Goal: Task Accomplishment & Management: Manage account settings

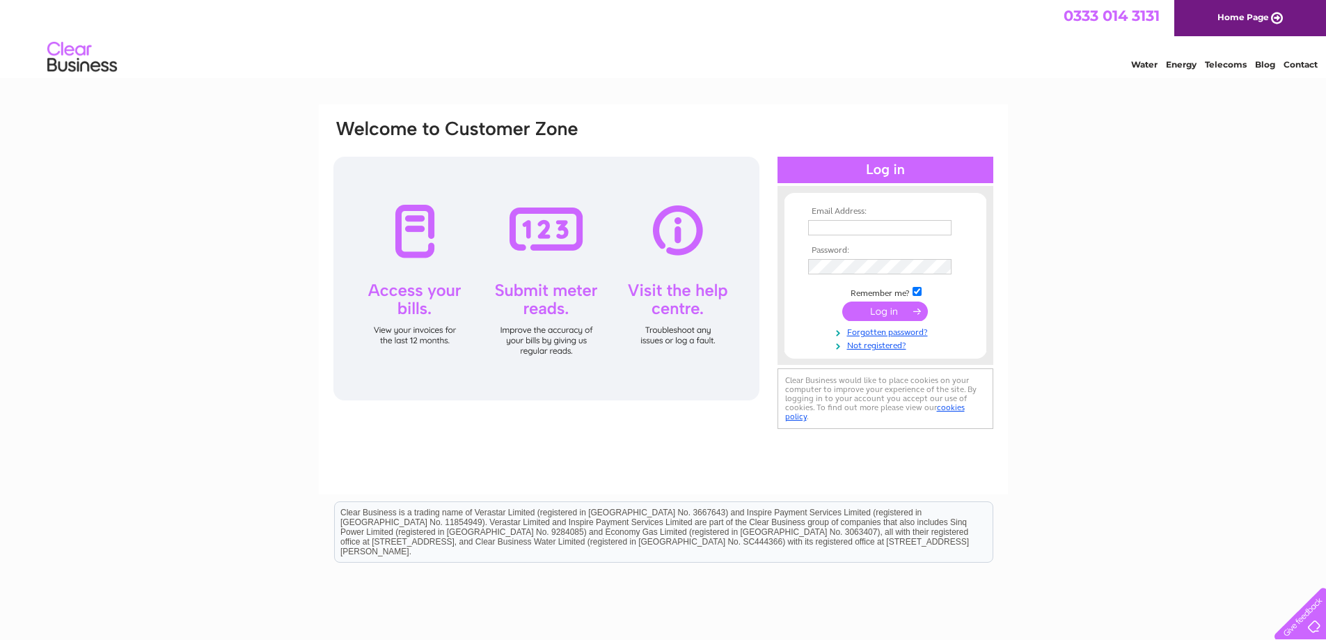
type input "[EMAIL_ADDRESS][DOMAIN_NAME]"
click at [877, 310] on input "submit" at bounding box center [885, 310] width 86 height 19
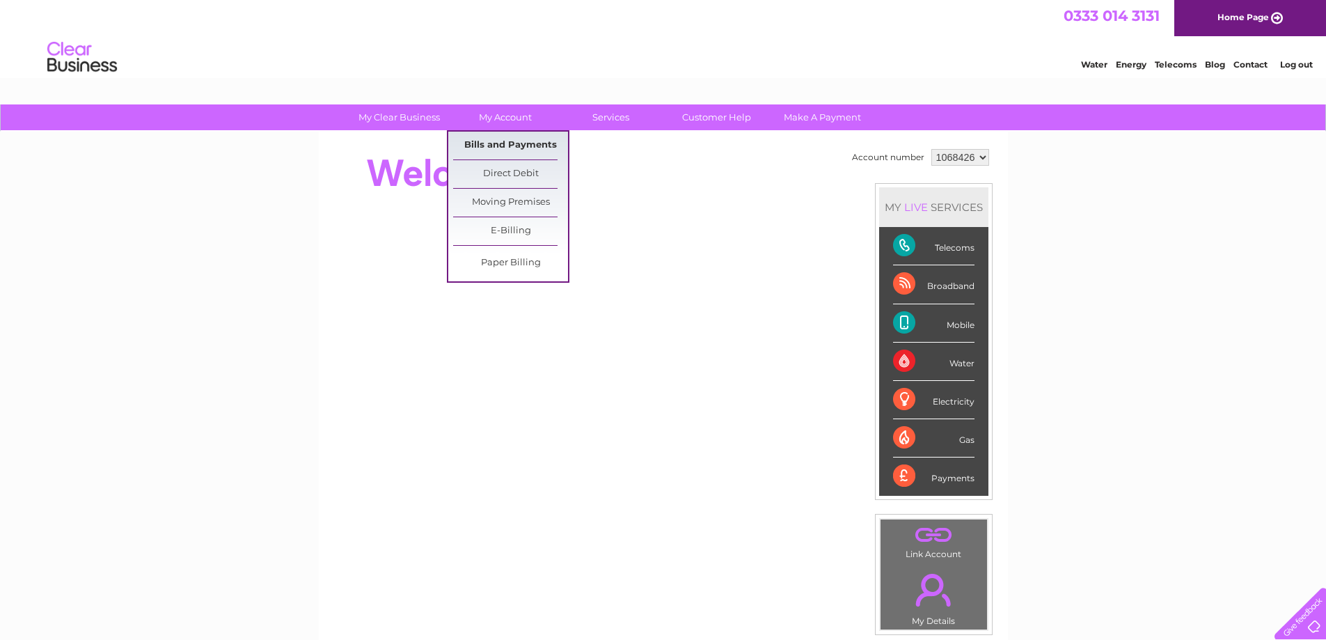
click at [492, 146] on link "Bills and Payments" at bounding box center [510, 146] width 115 height 28
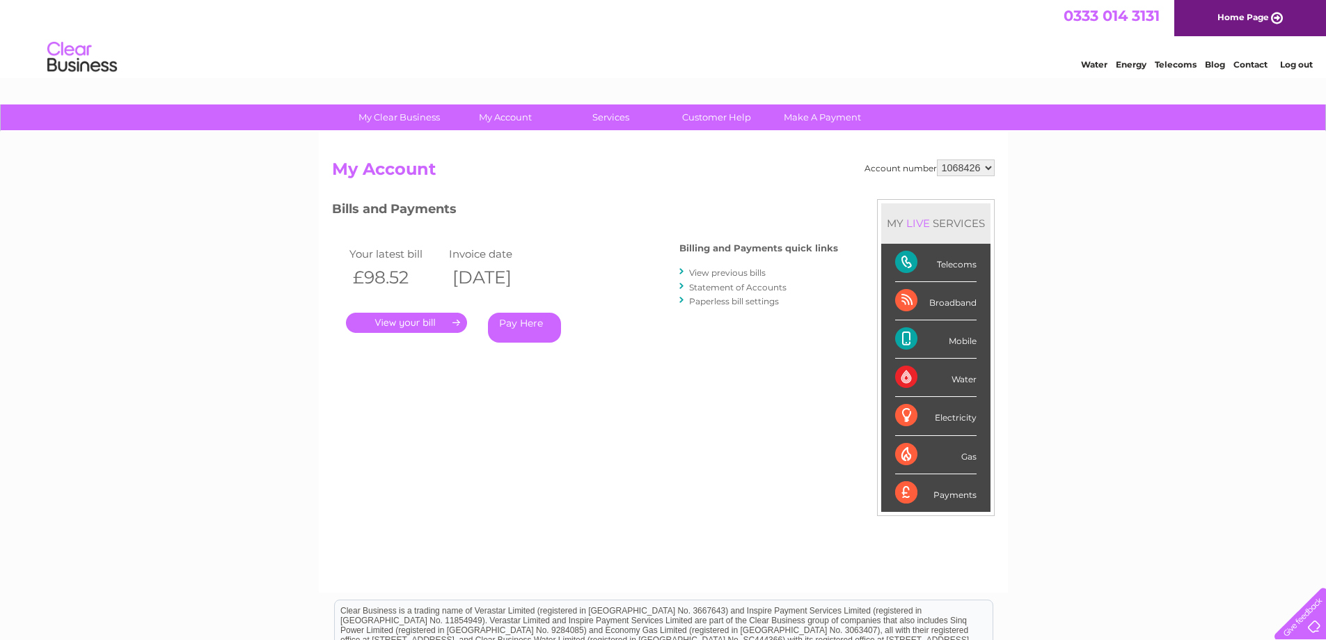
click at [758, 273] on link "View previous bills" at bounding box center [727, 272] width 77 height 10
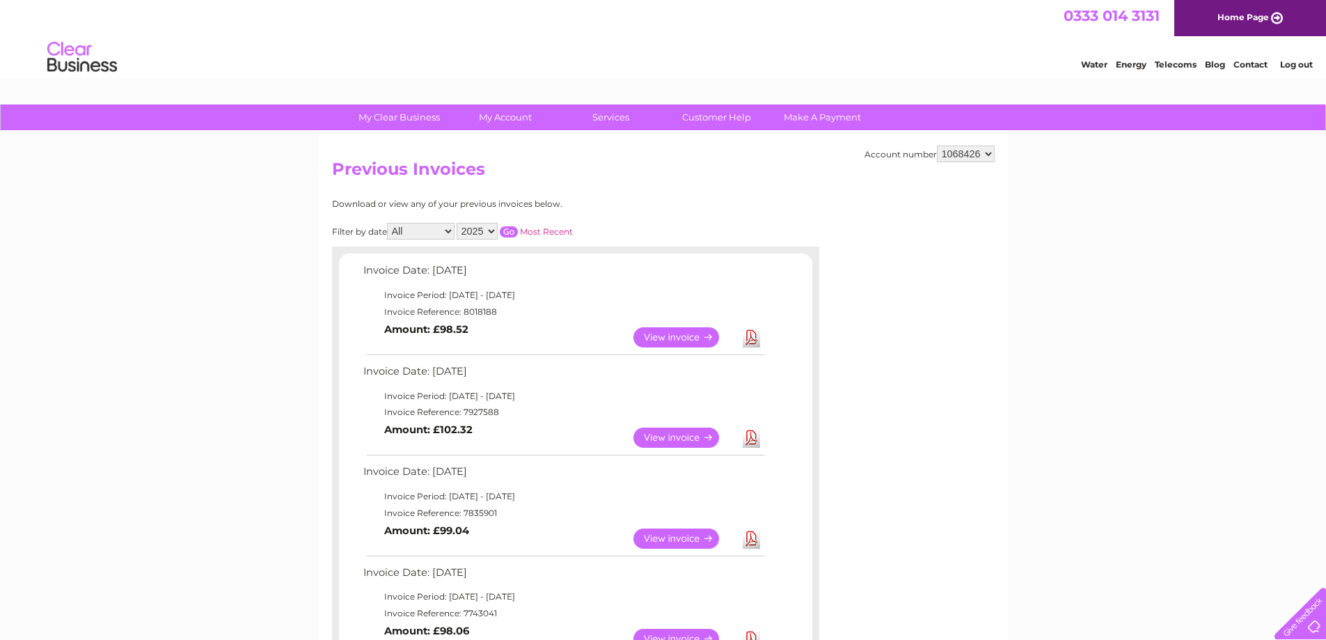
click at [666, 443] on link "View" at bounding box center [685, 437] width 102 height 20
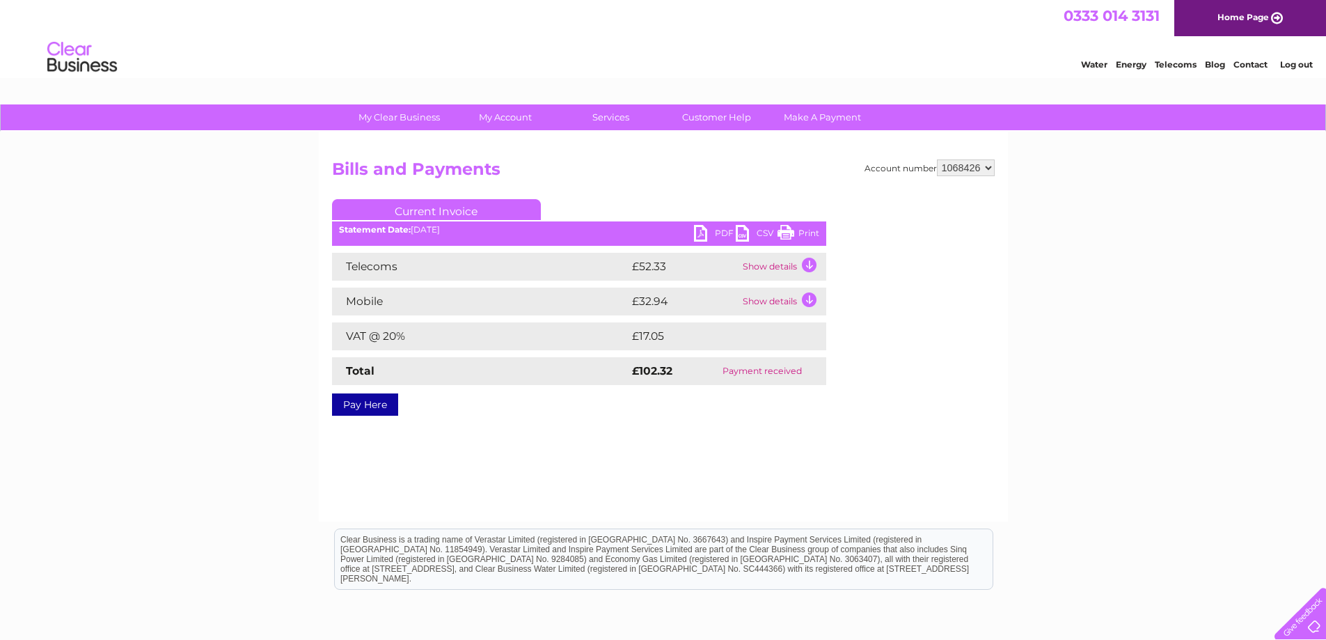
click at [725, 233] on link "PDF" at bounding box center [715, 235] width 42 height 20
click at [802, 237] on link "Print" at bounding box center [799, 235] width 42 height 20
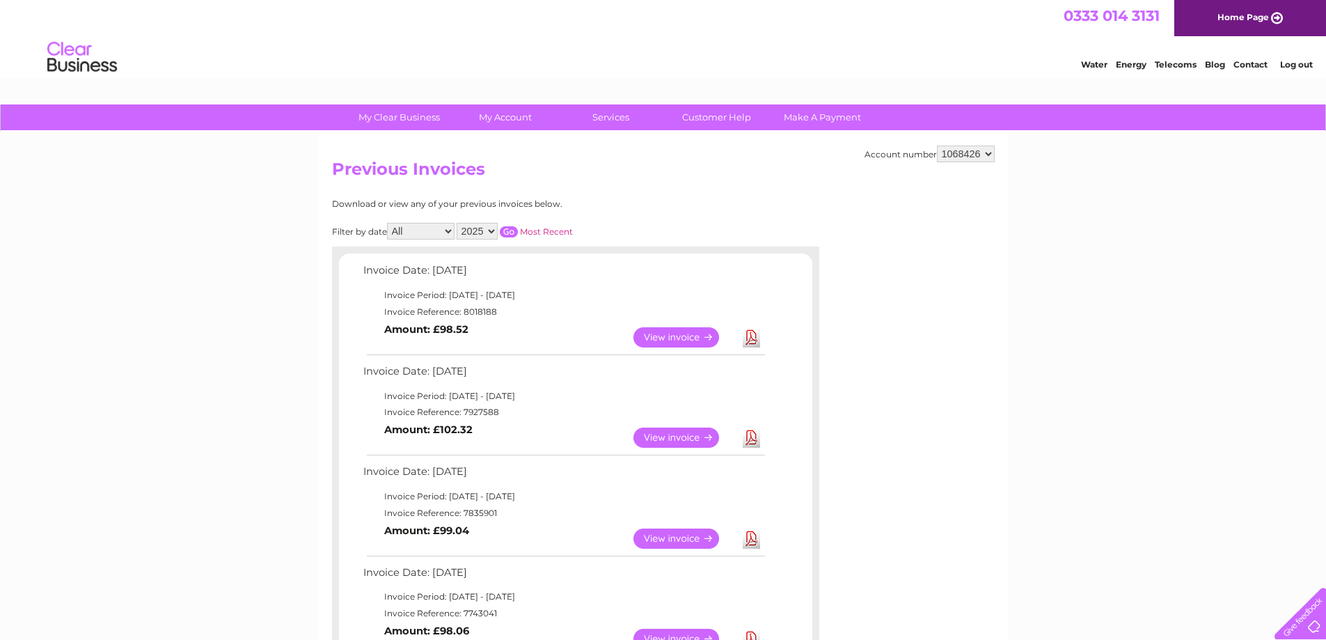
click at [753, 342] on link "Download" at bounding box center [751, 337] width 17 height 20
click at [670, 338] on link "View" at bounding box center [685, 337] width 102 height 20
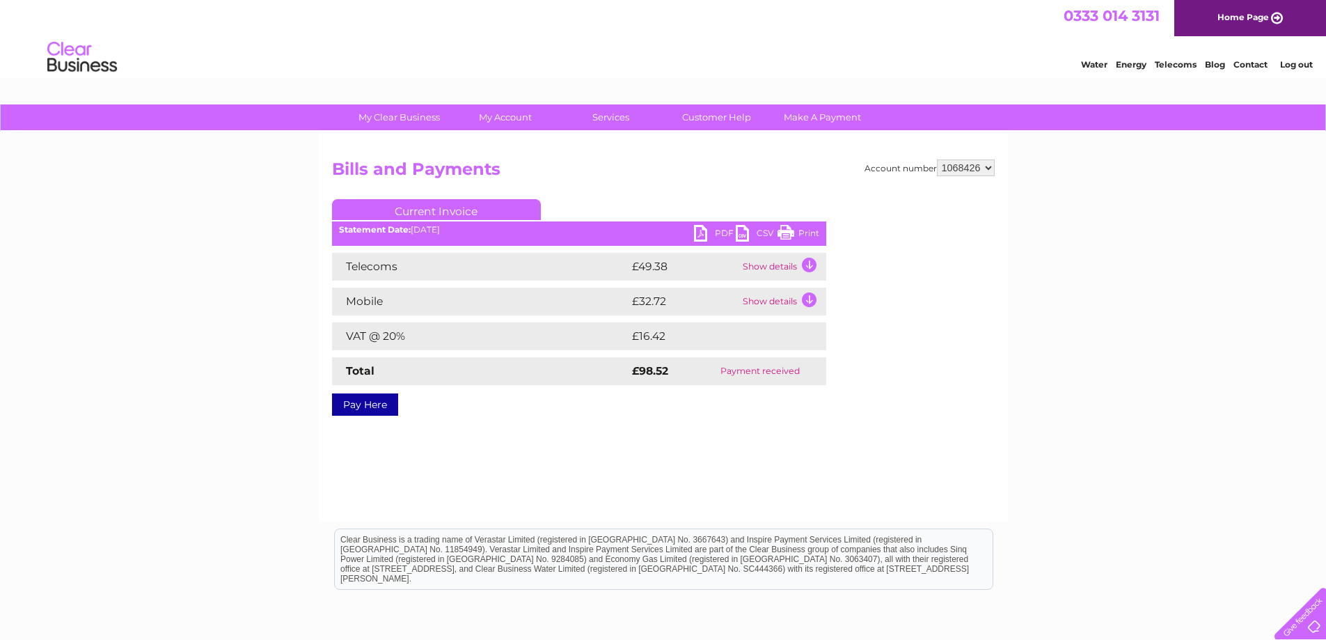
drag, startPoint x: 798, startPoint y: 232, endPoint x: 1092, endPoint y: 30, distance: 356.5
click at [798, 232] on link "Print" at bounding box center [799, 235] width 42 height 20
click at [719, 236] on link "PDF" at bounding box center [715, 235] width 42 height 20
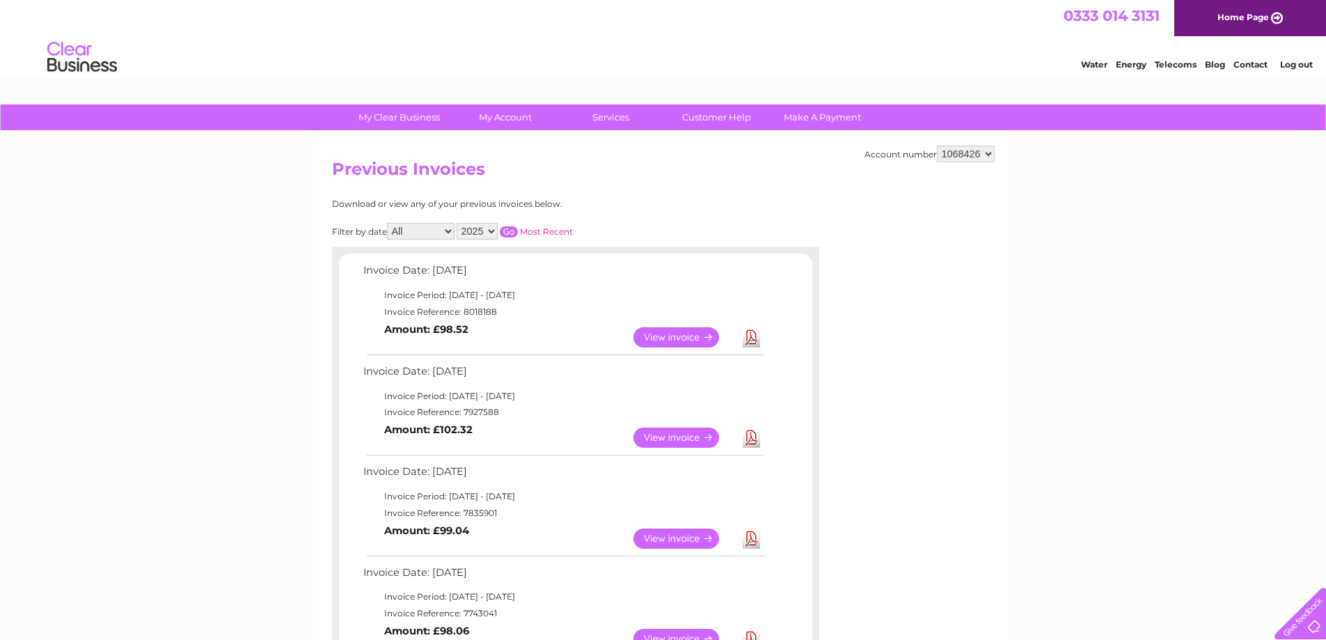
click at [659, 338] on link "View" at bounding box center [685, 337] width 102 height 20
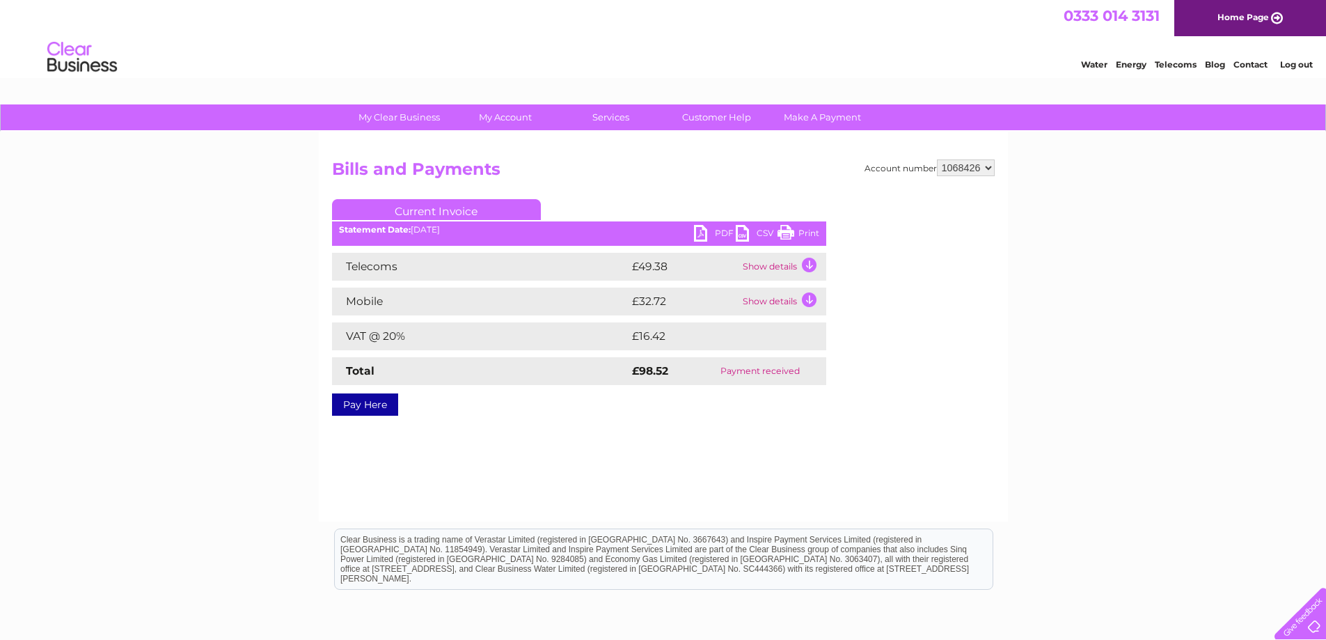
click at [704, 233] on link "PDF" at bounding box center [715, 235] width 42 height 20
click at [705, 234] on link "PDF" at bounding box center [715, 235] width 42 height 20
click at [727, 230] on link "PDF" at bounding box center [715, 235] width 42 height 20
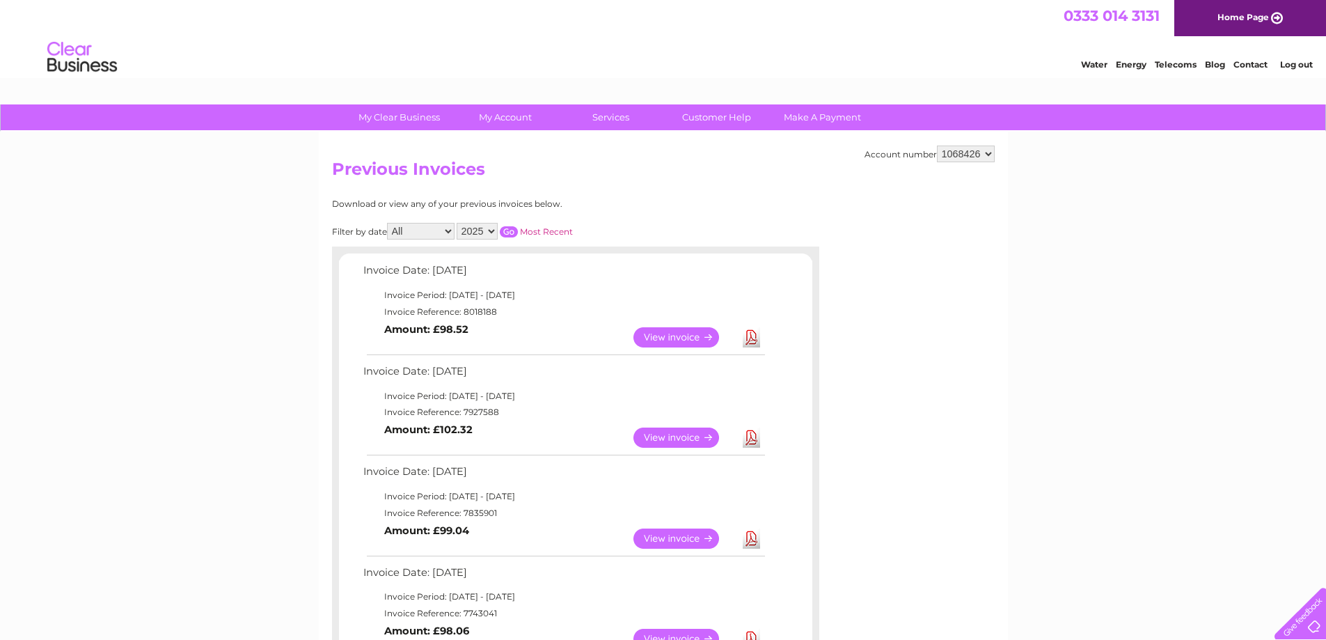
click at [675, 441] on link "View" at bounding box center [685, 437] width 102 height 20
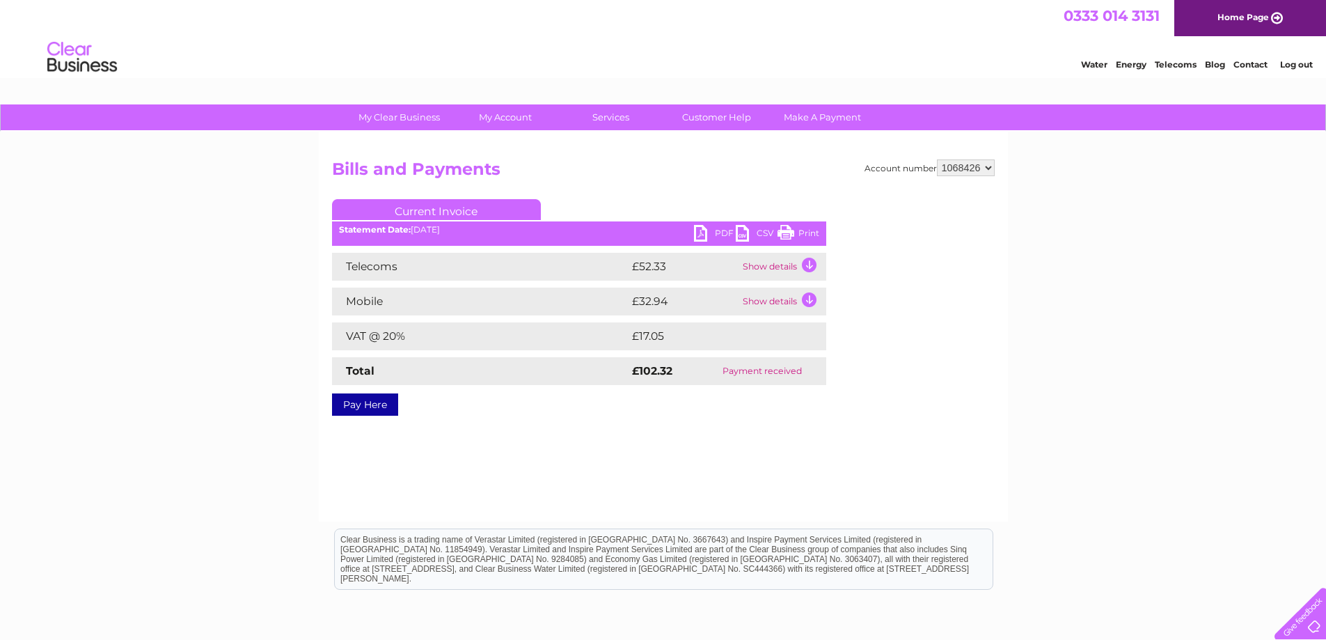
click at [723, 231] on link "PDF" at bounding box center [715, 235] width 42 height 20
